Goal: Task Accomplishment & Management: Manage account settings

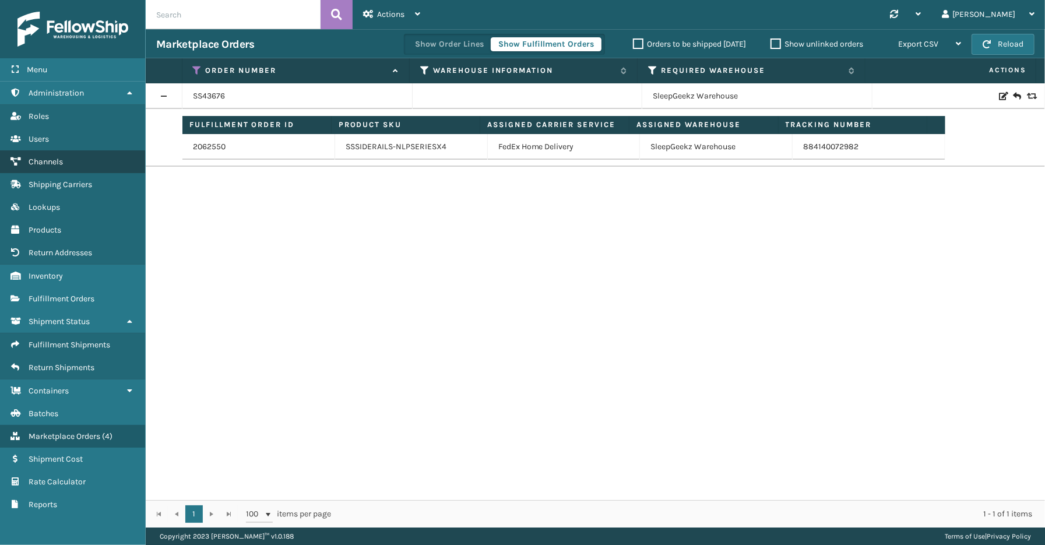
click at [43, 151] on link "Shipping Carriers Channels" at bounding box center [72, 161] width 145 height 23
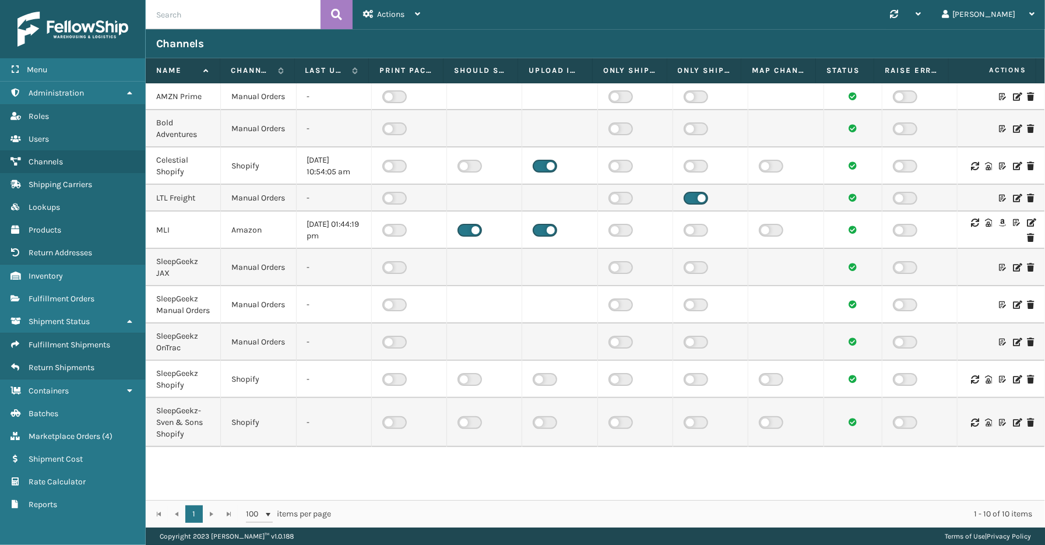
click at [1027, 227] on icon at bounding box center [1030, 222] width 7 height 8
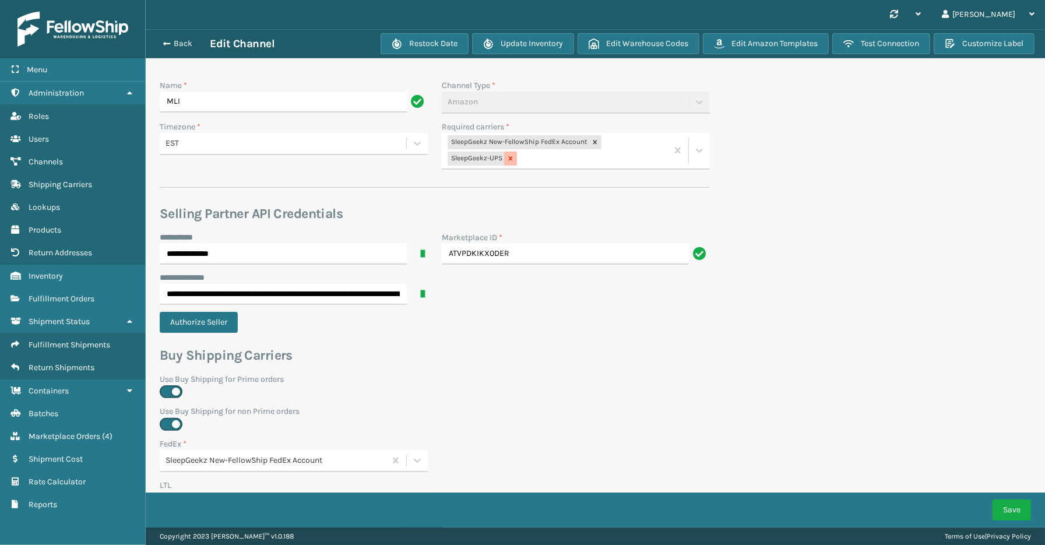
click at [510, 159] on icon at bounding box center [511, 159] width 4 height 4
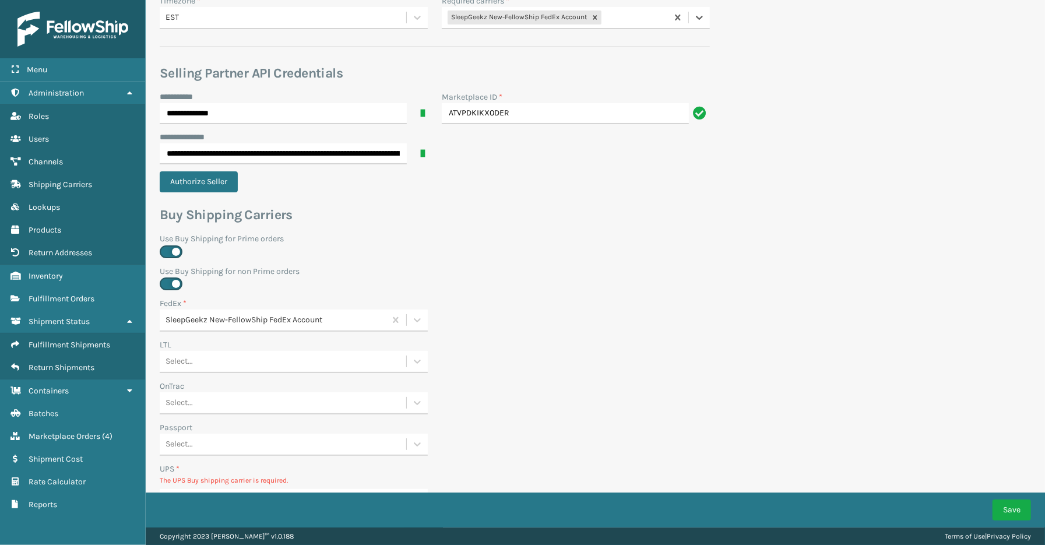
scroll to position [387, 0]
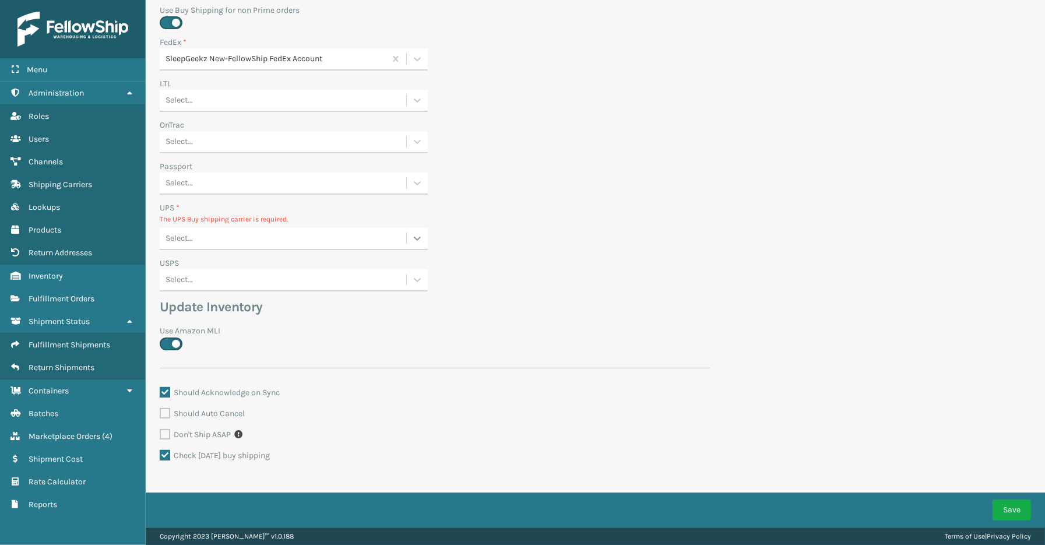
click at [414, 237] on icon at bounding box center [417, 239] width 7 height 4
click at [245, 266] on div "None" at bounding box center [294, 268] width 268 height 22
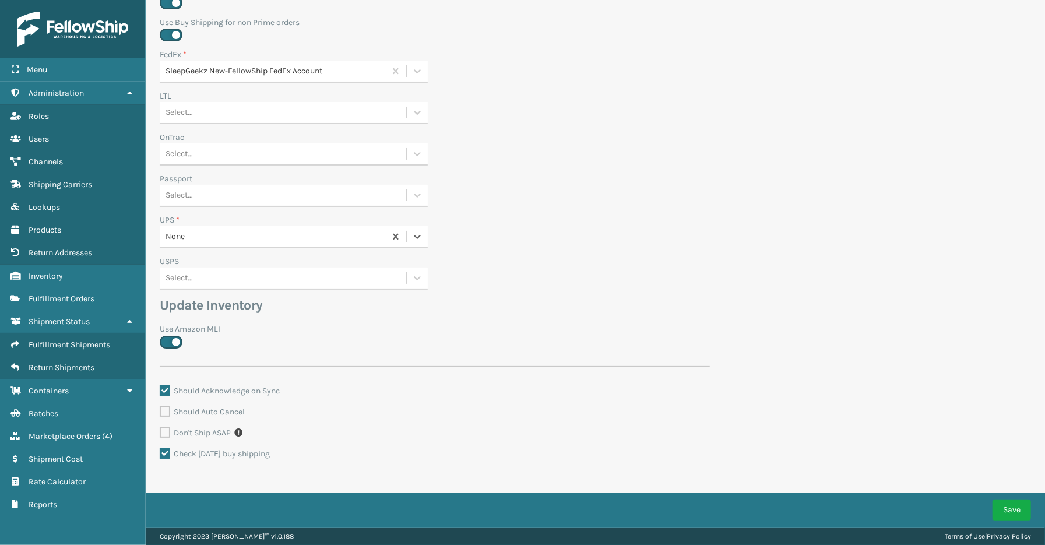
scroll to position [373, 0]
click at [659, 258] on div "USPS Select..." at bounding box center [435, 277] width 564 height 41
click at [1020, 509] on button "Save" at bounding box center [1011, 509] width 38 height 21
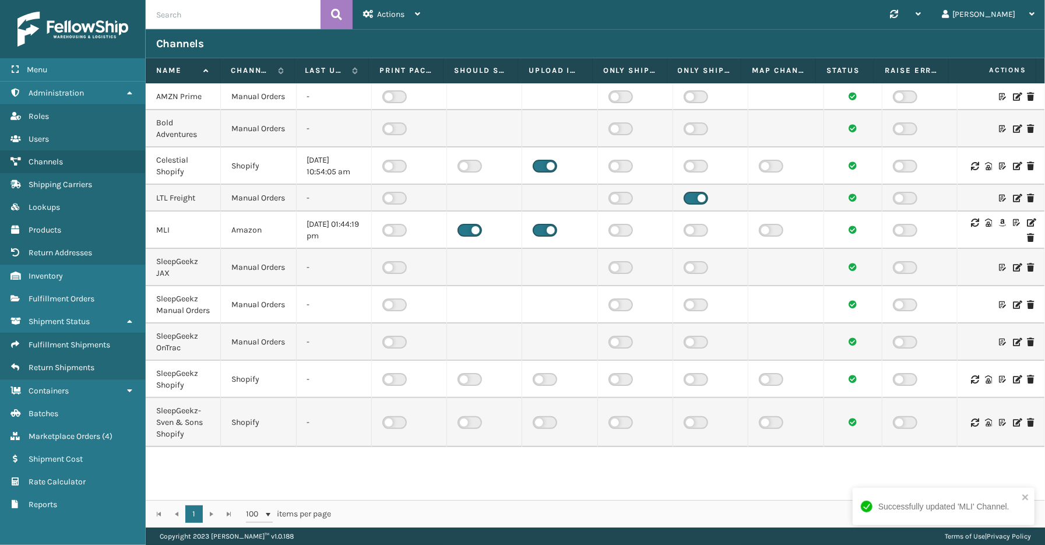
click at [1027, 227] on icon at bounding box center [1030, 222] width 7 height 8
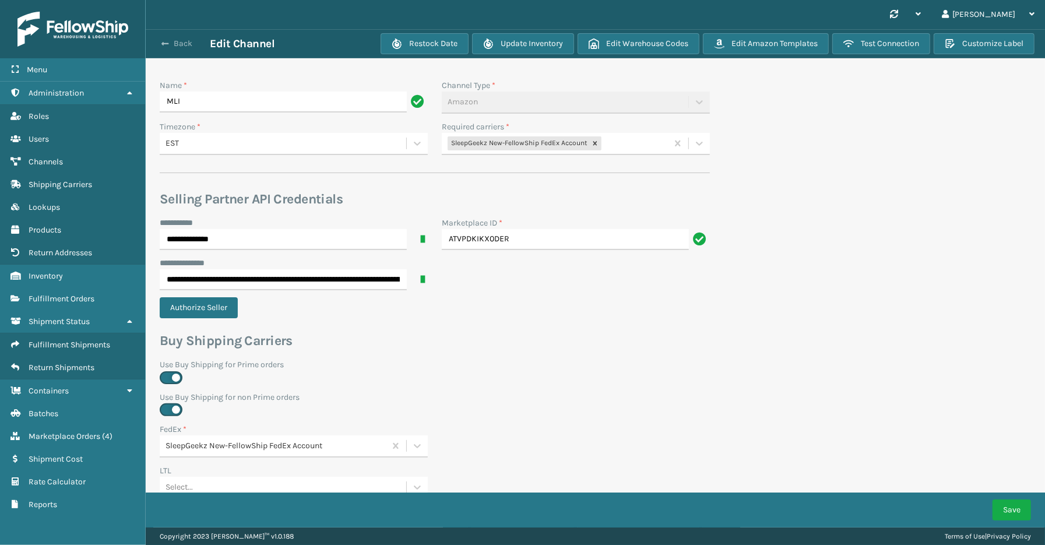
click at [182, 42] on button "Back" at bounding box center [183, 43] width 54 height 10
